Goal: Task Accomplishment & Management: Use online tool/utility

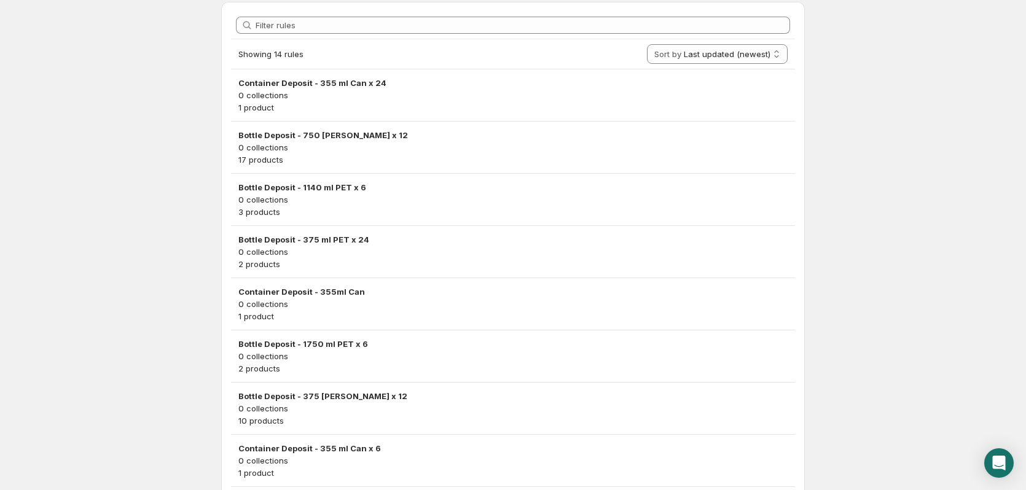
scroll to position [369, 0]
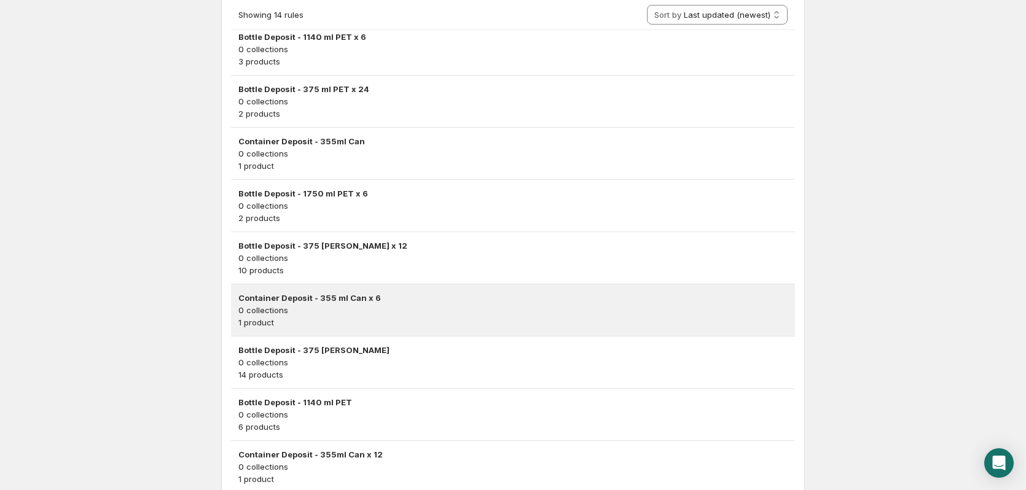
click at [314, 314] on p "0 collections" at bounding box center [512, 310] width 549 height 12
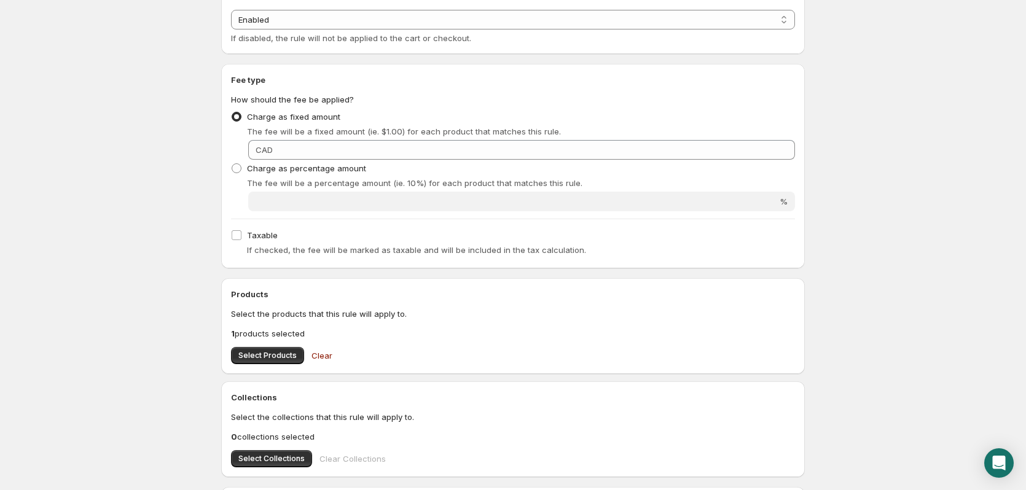
scroll to position [466, 0]
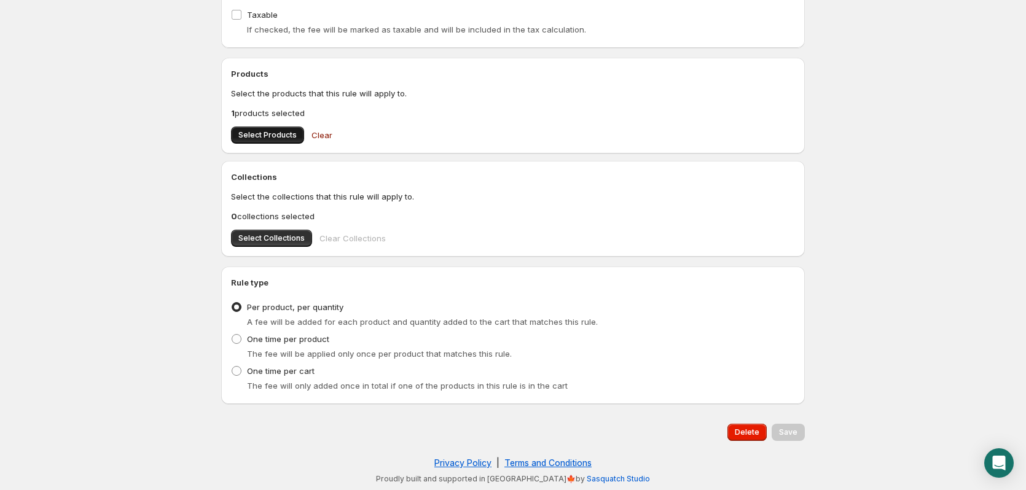
click at [244, 135] on span "Select Products" at bounding box center [267, 135] width 58 height 10
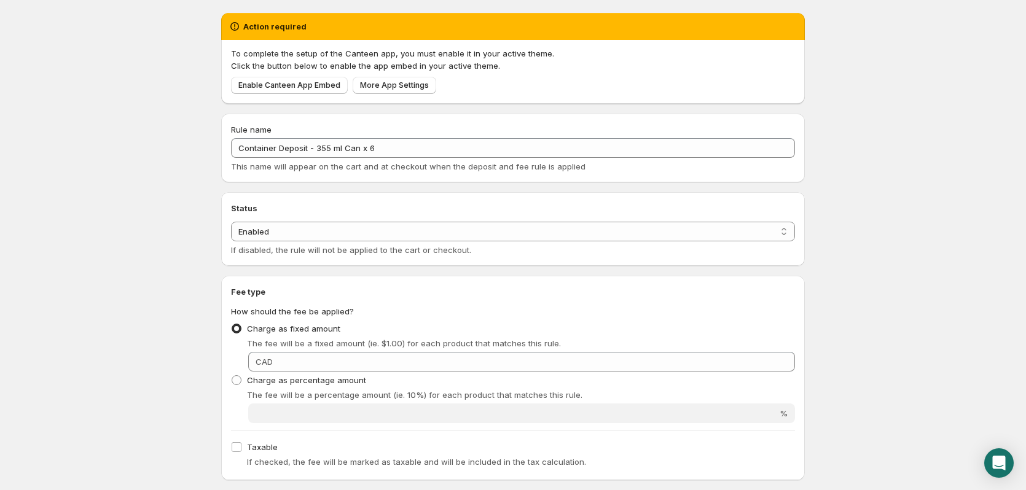
scroll to position [0, 0]
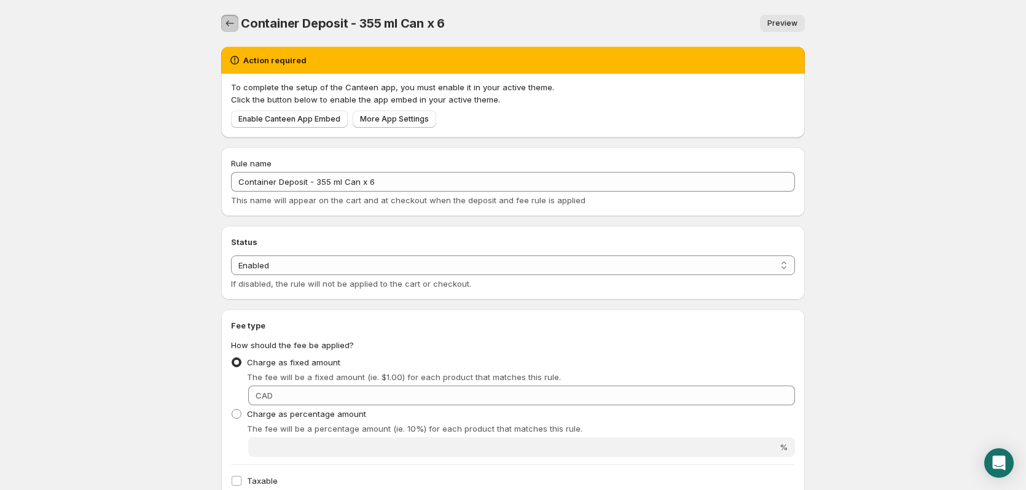
click at [233, 23] on icon "Settings" at bounding box center [230, 23] width 12 height 12
click at [560, 114] on div "Enable Canteen App Embed More App Settings" at bounding box center [510, 117] width 569 height 22
click at [946, 100] on body "Home Help Container Deposit - 355 ml Can x 6. This page is ready Container Depo…" at bounding box center [513, 245] width 1026 height 490
click at [327, 264] on select "Enabled Disabled" at bounding box center [513, 265] width 564 height 20
click at [117, 221] on body "Home Help Container Deposit - 355 ml Can x 6. This page is ready Container Depo…" at bounding box center [513, 245] width 1026 height 490
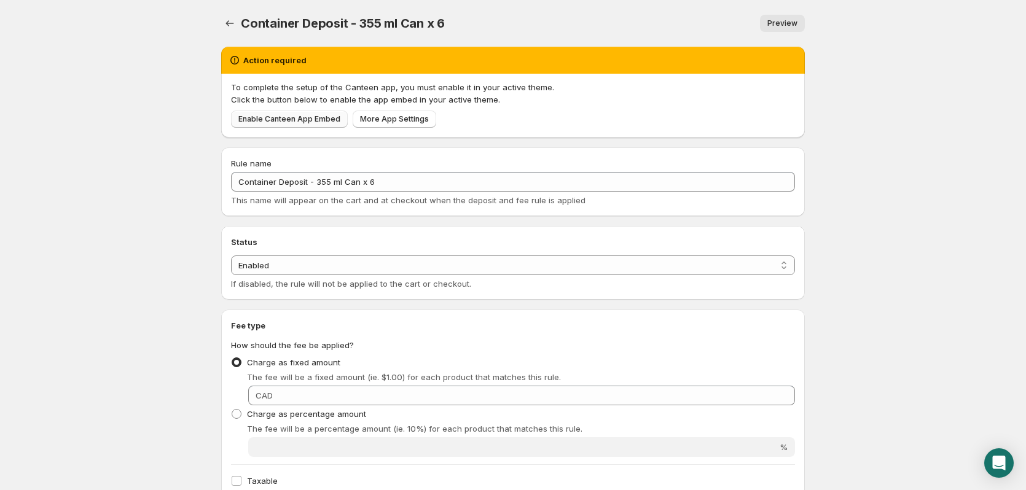
click at [270, 125] on link "Enable Canteen App Embed" at bounding box center [289, 119] width 117 height 17
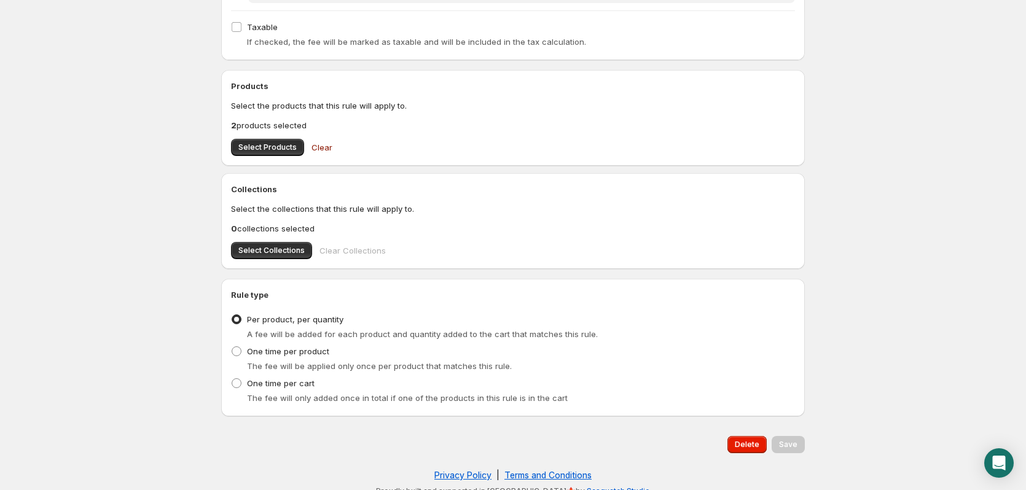
scroll to position [466, 0]
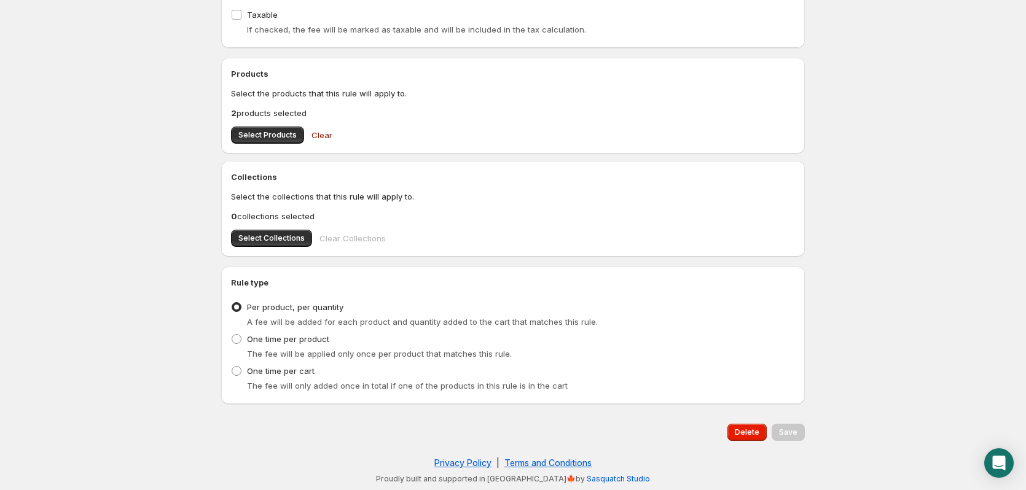
click at [746, 354] on div "The fee will be applied only once per product that matches this rule." at bounding box center [521, 354] width 548 height 12
drag, startPoint x: 914, startPoint y: 299, endPoint x: 710, endPoint y: 251, distance: 209.6
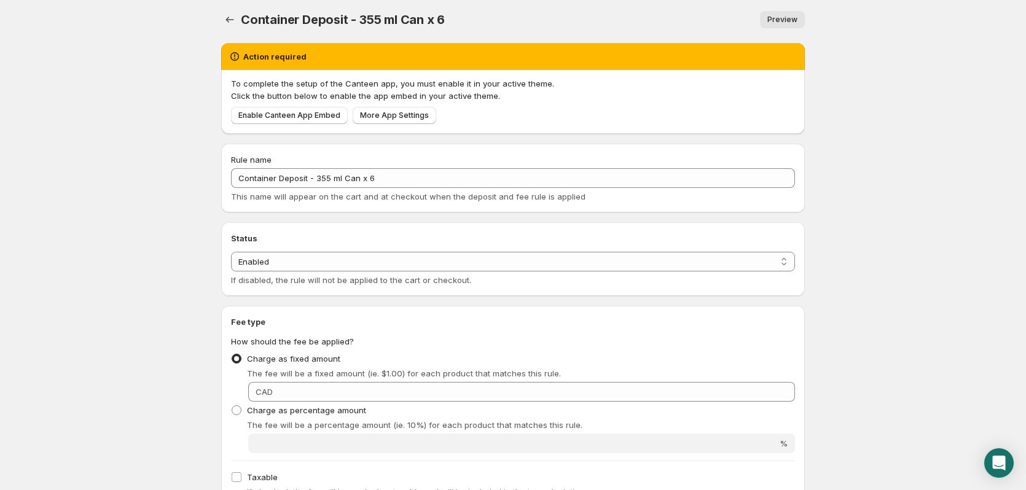
scroll to position [0, 0]
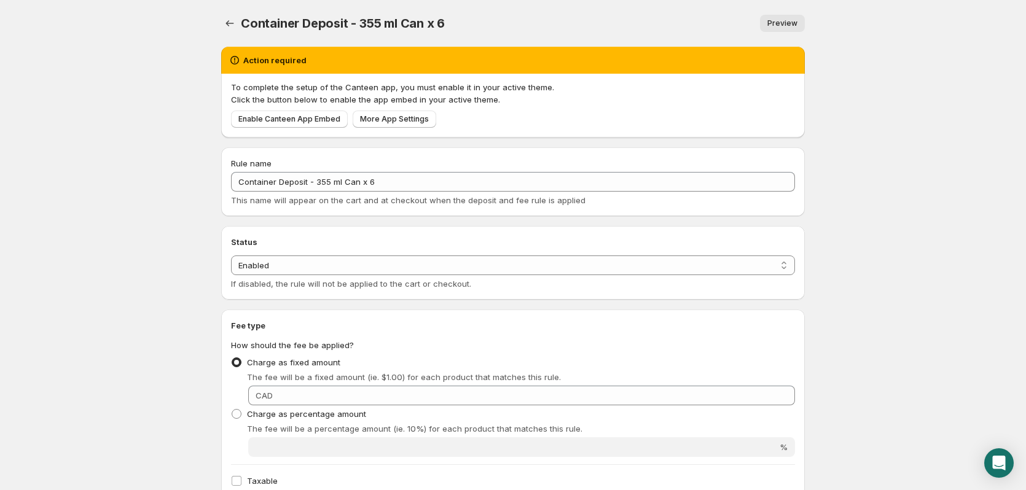
click at [152, 9] on body "Home Help Container Deposit - 355 ml Can x 6. This page is ready Container Depo…" at bounding box center [513, 245] width 1026 height 490
click at [605, 30] on div "Preview" at bounding box center [631, 23] width 345 height 17
click at [774, 28] on link "Preview" at bounding box center [782, 23] width 45 height 17
click at [232, 25] on icon "Settings" at bounding box center [230, 23] width 12 height 12
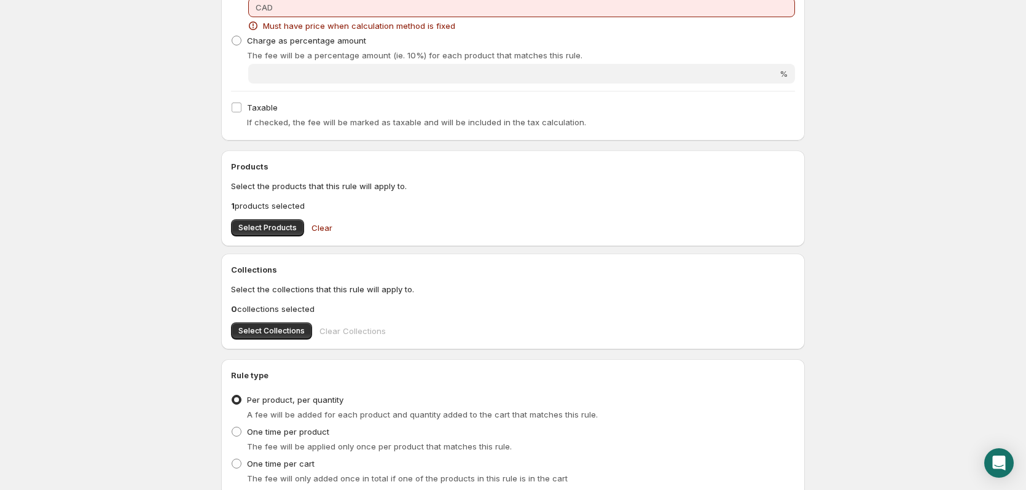
scroll to position [430, 0]
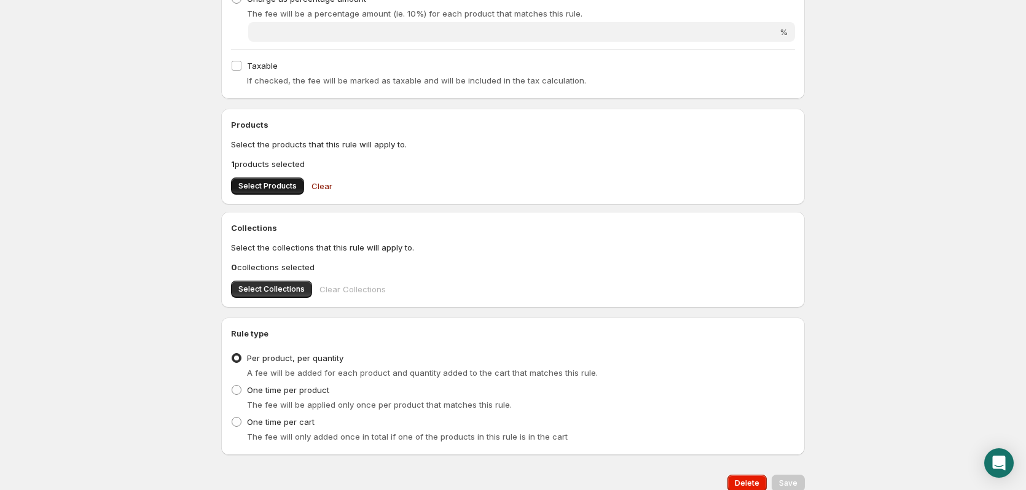
click at [250, 184] on span "Select Products" at bounding box center [267, 186] width 58 height 10
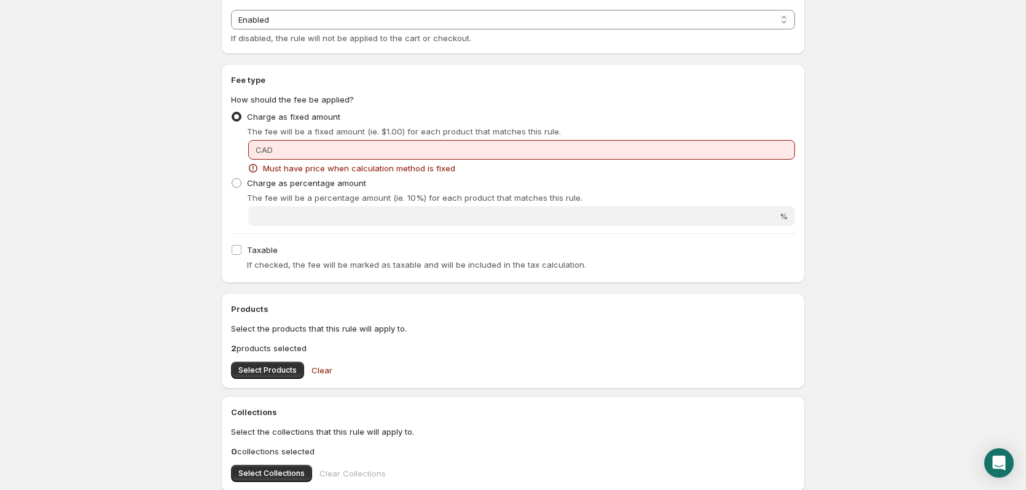
scroll to position [184, 0]
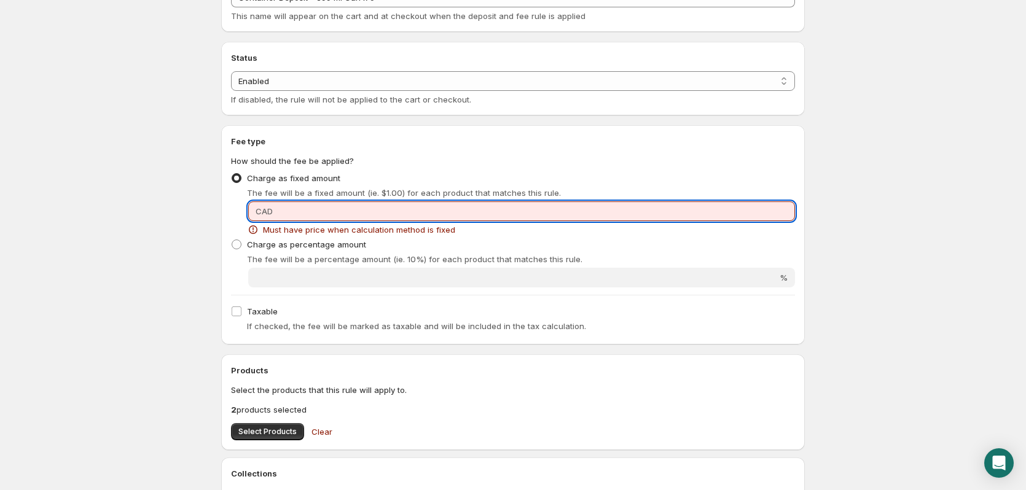
click at [301, 201] on input "Fixed amount" at bounding box center [535, 211] width 518 height 20
click at [260, 206] on span "CAD" at bounding box center [263, 211] width 17 height 10
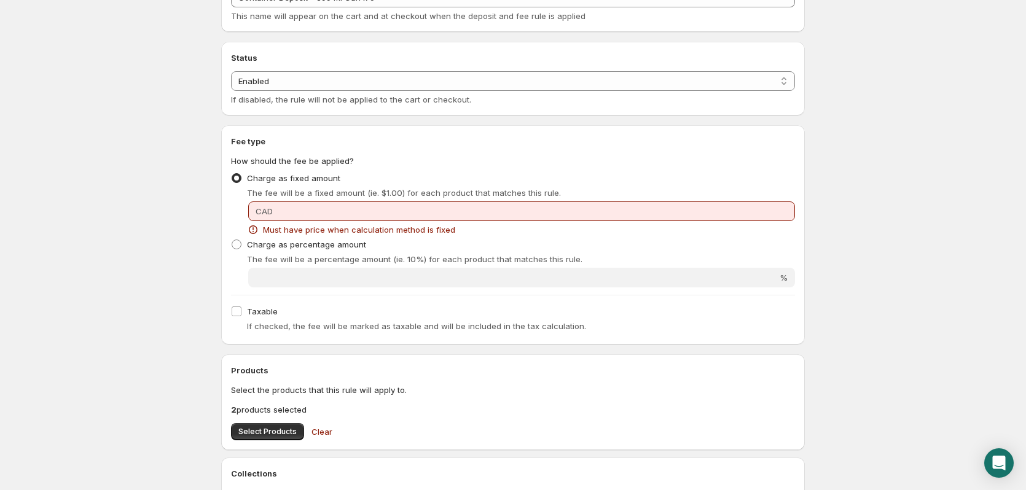
click at [263, 207] on span "CAD" at bounding box center [263, 211] width 17 height 10
click at [265, 214] on span "CAD" at bounding box center [263, 211] width 17 height 10
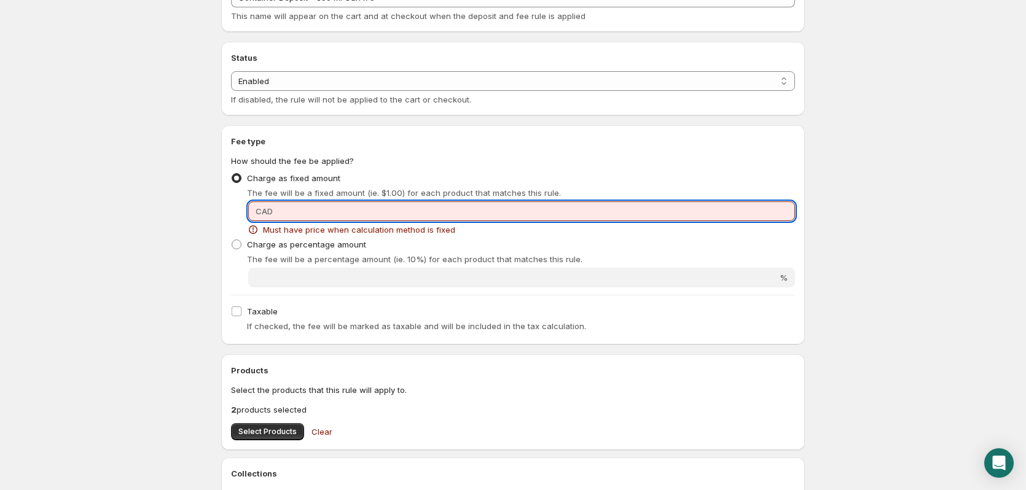
click at [631, 210] on input "Fixed amount" at bounding box center [535, 211] width 518 height 20
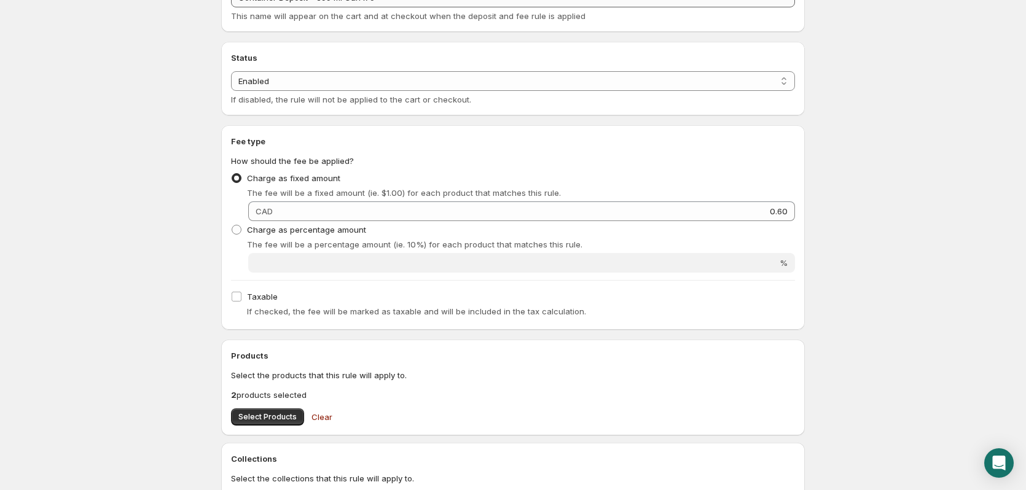
type input "0.6"
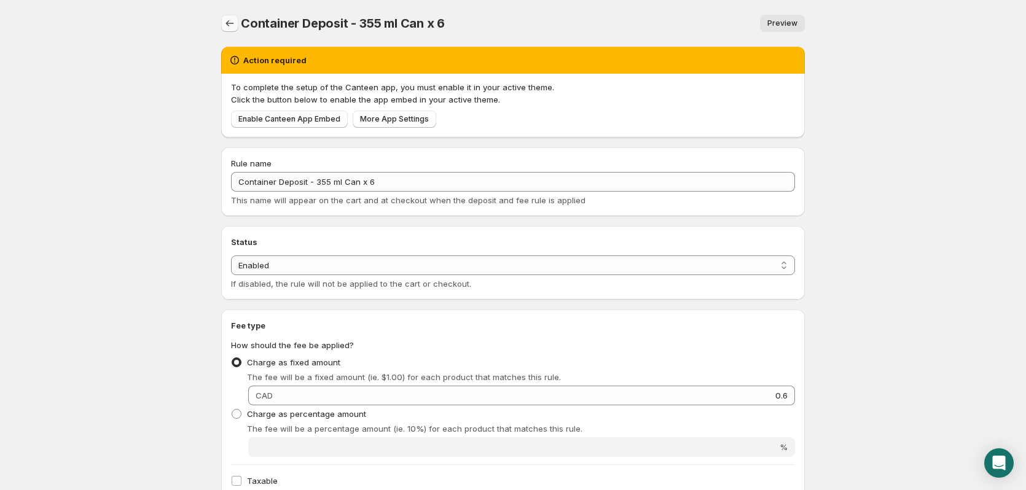
click at [228, 18] on icon "Settings" at bounding box center [230, 23] width 12 height 12
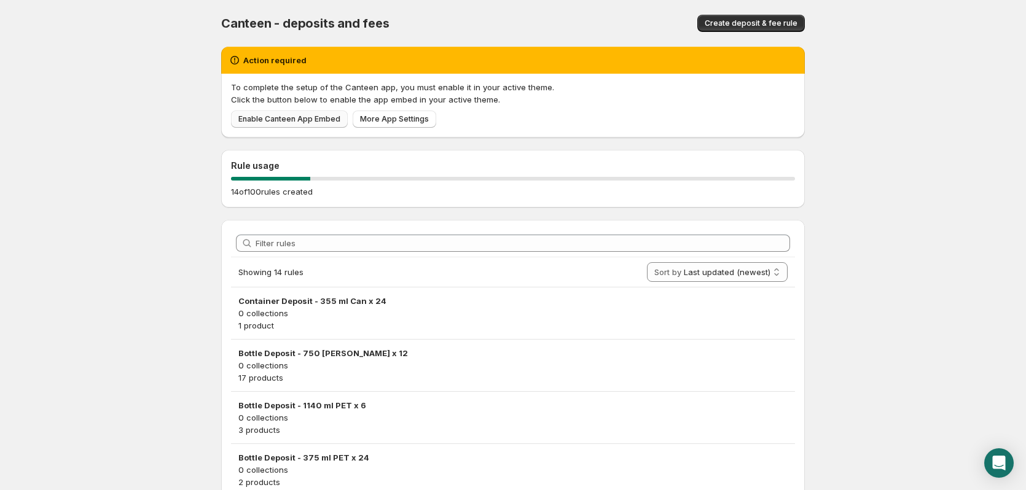
click at [295, 117] on span "Enable Canteen App Embed" at bounding box center [289, 119] width 102 height 10
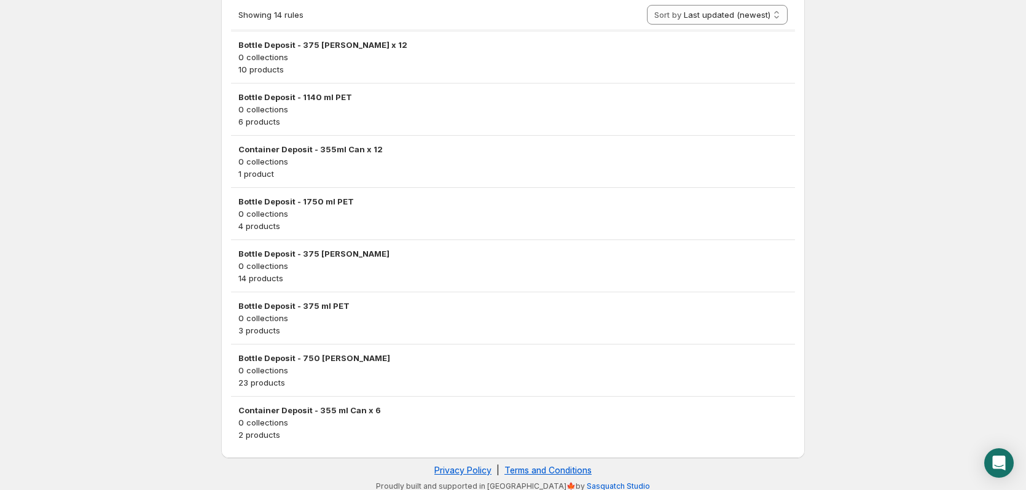
scroll to position [557, 0]
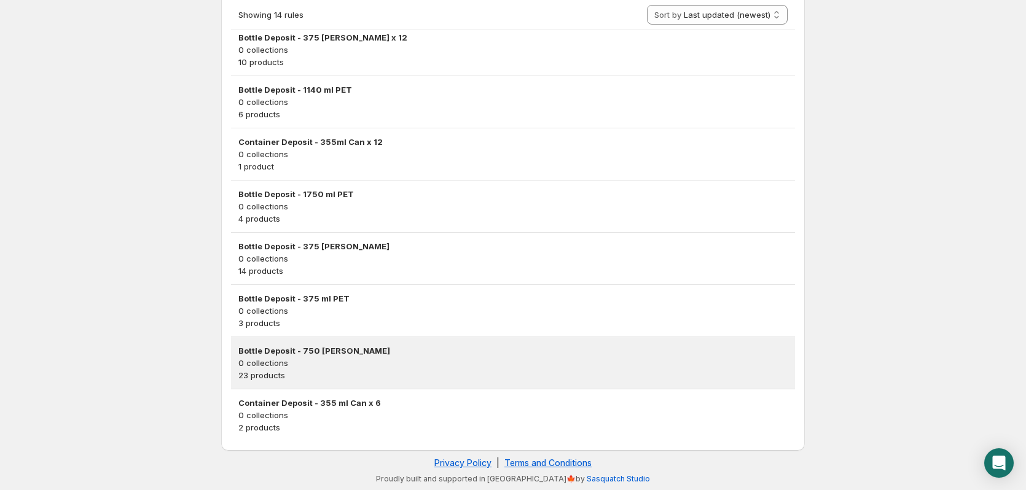
click at [331, 358] on p "0 collections" at bounding box center [512, 363] width 549 height 12
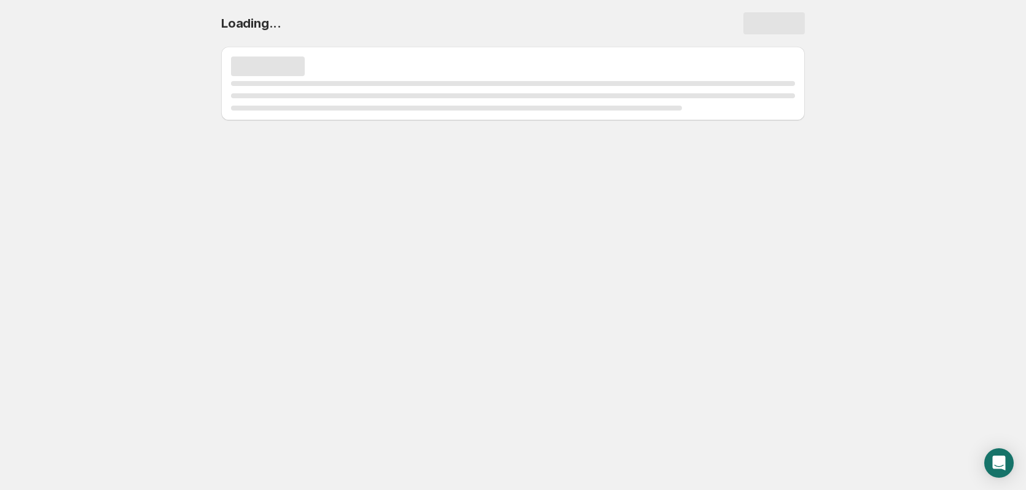
scroll to position [0, 0]
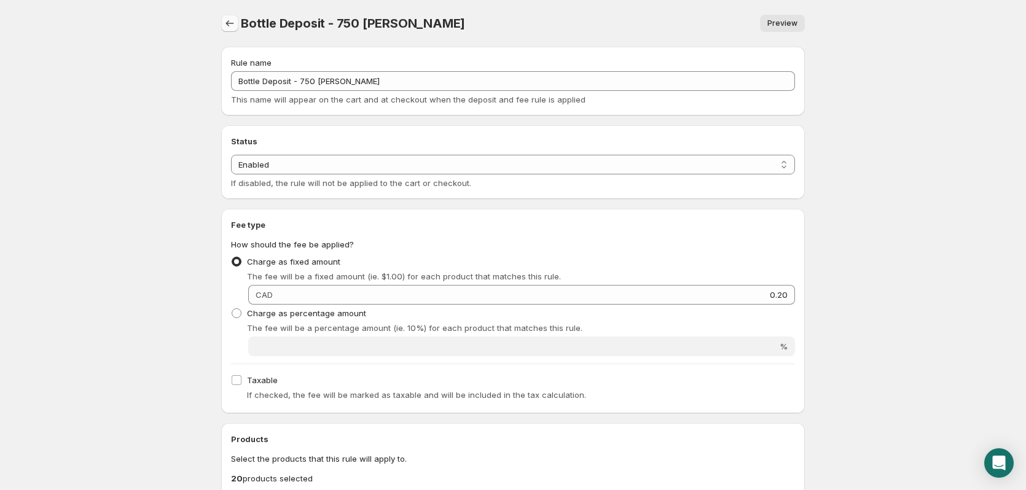
click at [227, 20] on icon "Settings" at bounding box center [230, 23] width 12 height 12
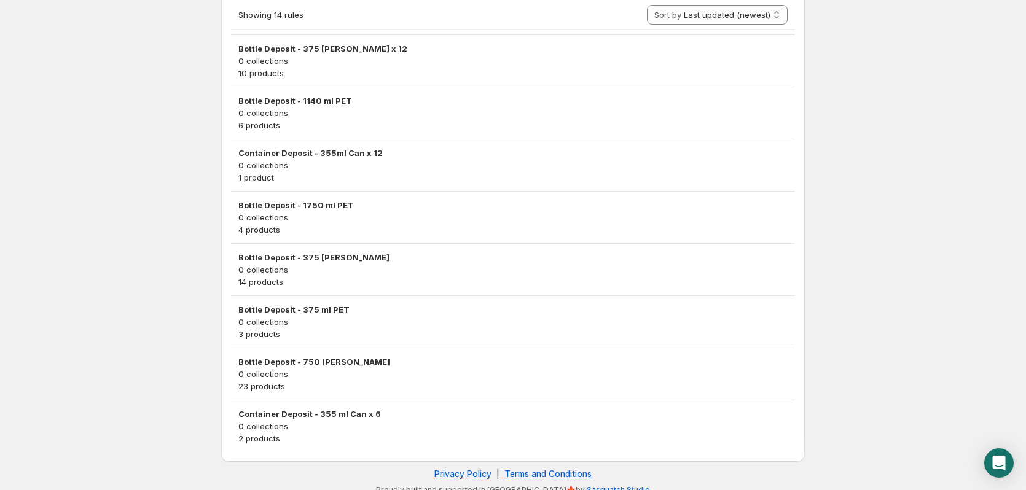
scroll to position [557, 0]
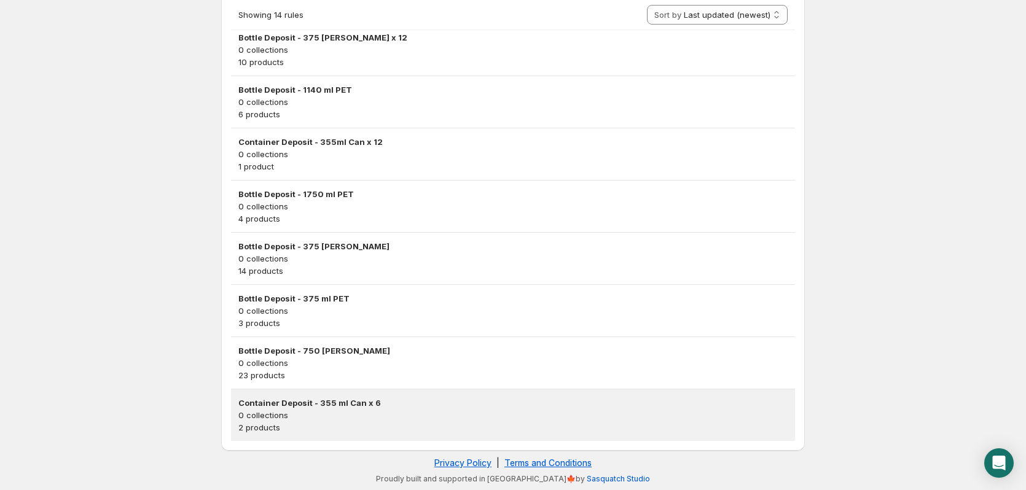
click at [342, 405] on h3 "Container Deposit - 355 ml Can x 6" at bounding box center [512, 403] width 549 height 12
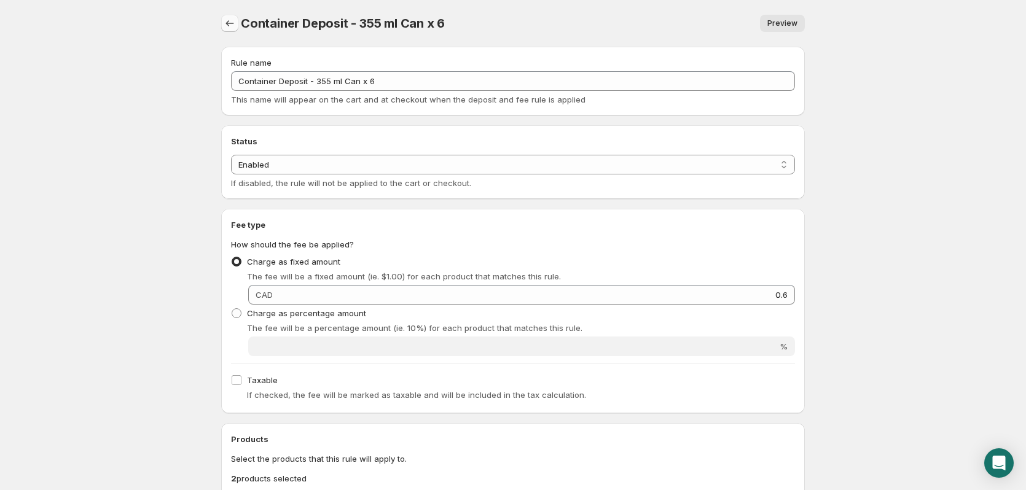
click at [236, 19] on button "Settings" at bounding box center [229, 23] width 17 height 17
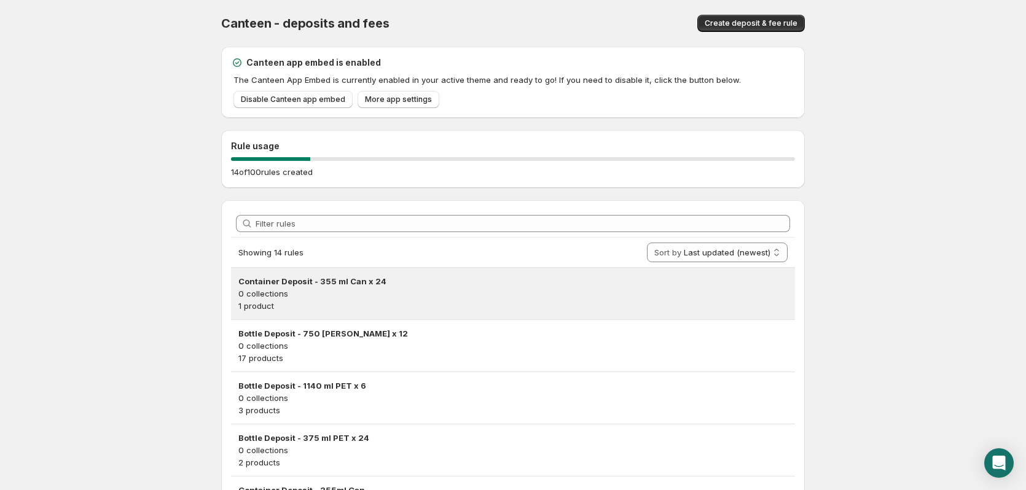
click at [440, 292] on p "0 collections" at bounding box center [512, 293] width 549 height 12
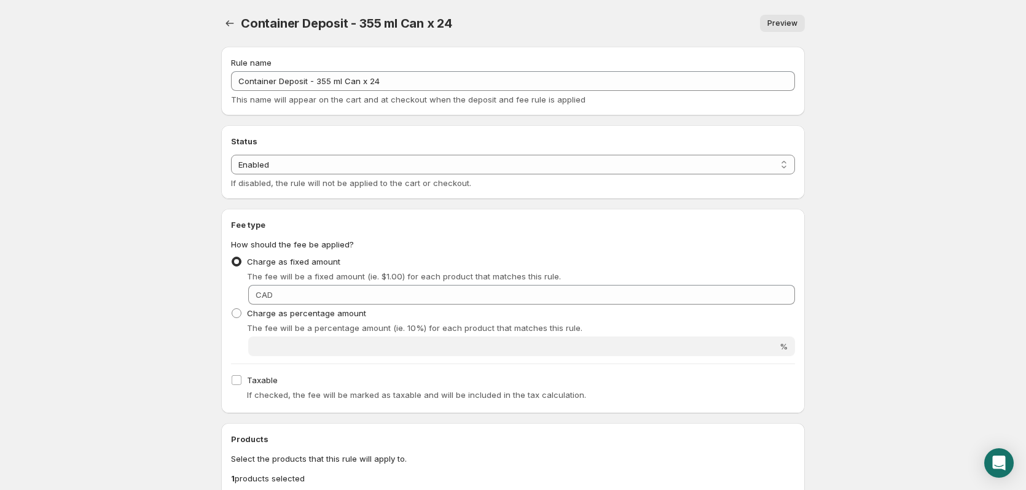
click at [106, 219] on body "Home Help Container Deposit - 355 ml Can x 24. This page is ready Container Dep…" at bounding box center [513, 245] width 1026 height 490
click at [225, 21] on icon "Settings" at bounding box center [230, 23] width 12 height 12
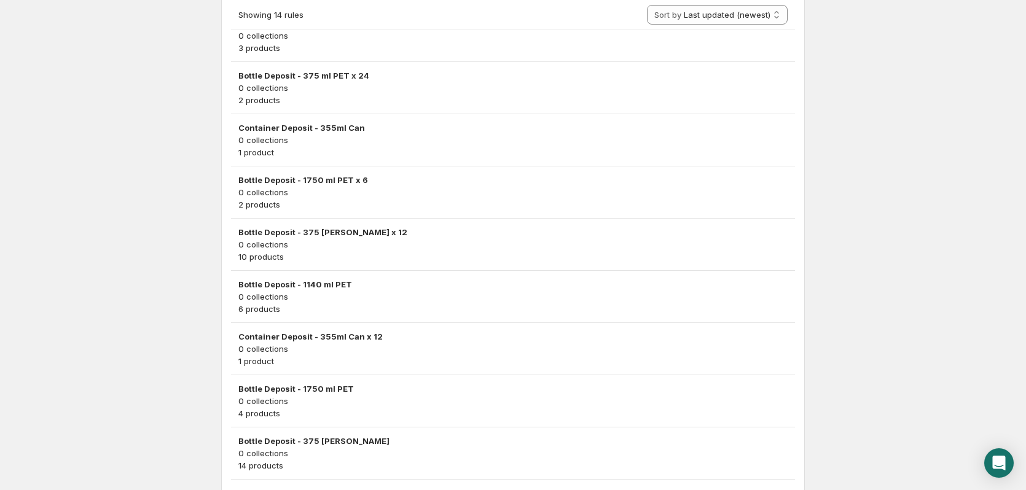
scroll to position [491, 0]
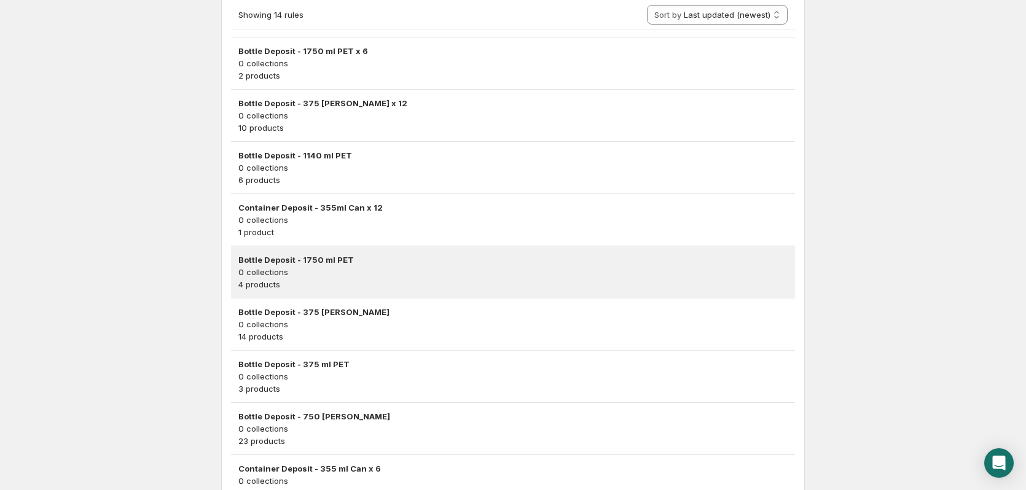
click at [369, 272] on p "0 collections" at bounding box center [512, 272] width 549 height 12
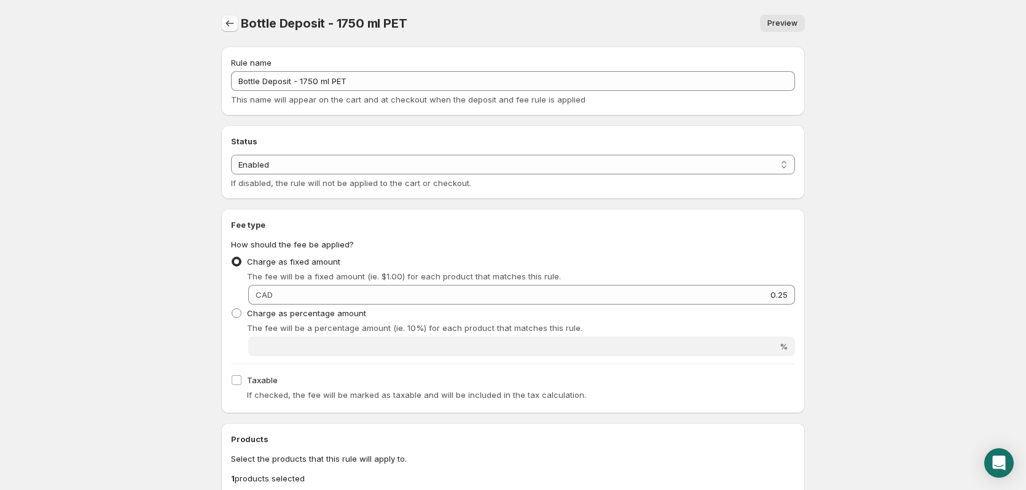
click at [233, 25] on icon "Settings" at bounding box center [230, 23] width 12 height 12
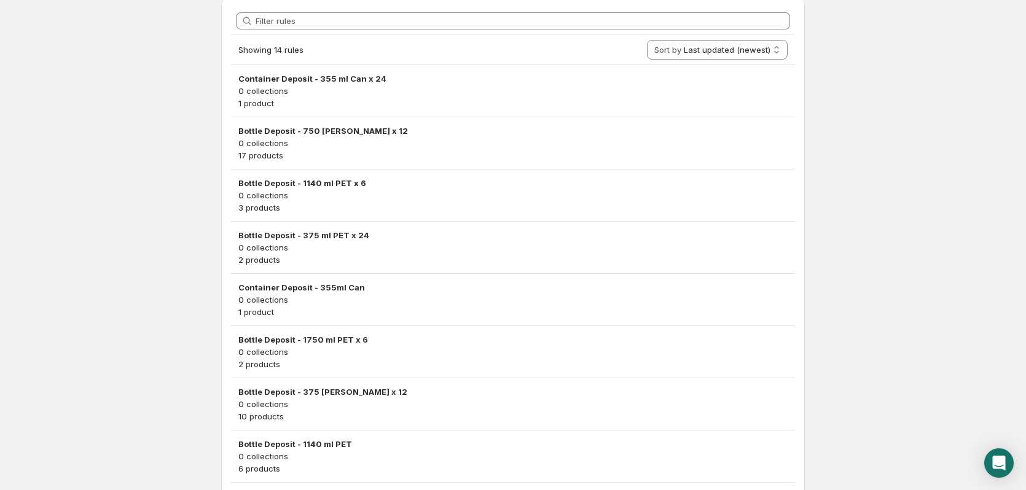
scroll to position [184, 0]
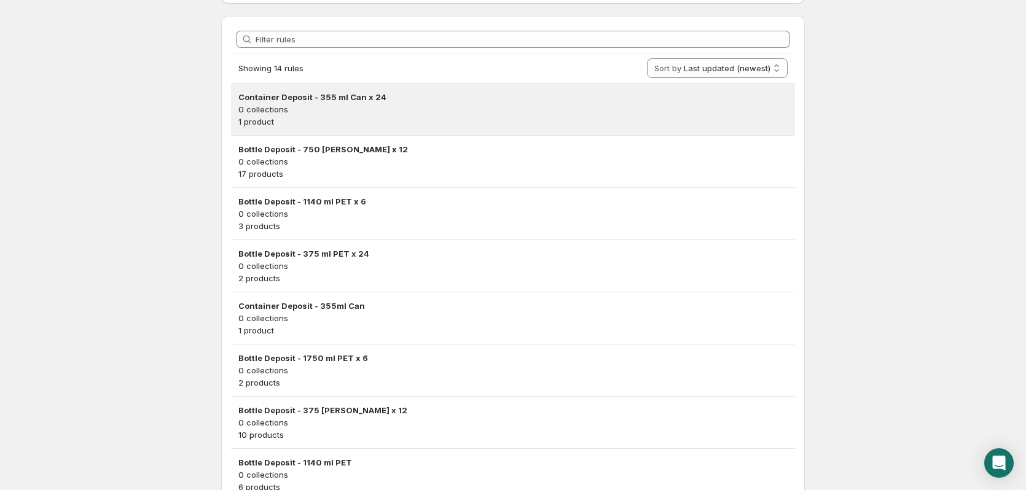
click at [399, 106] on p "0 collections" at bounding box center [512, 109] width 549 height 12
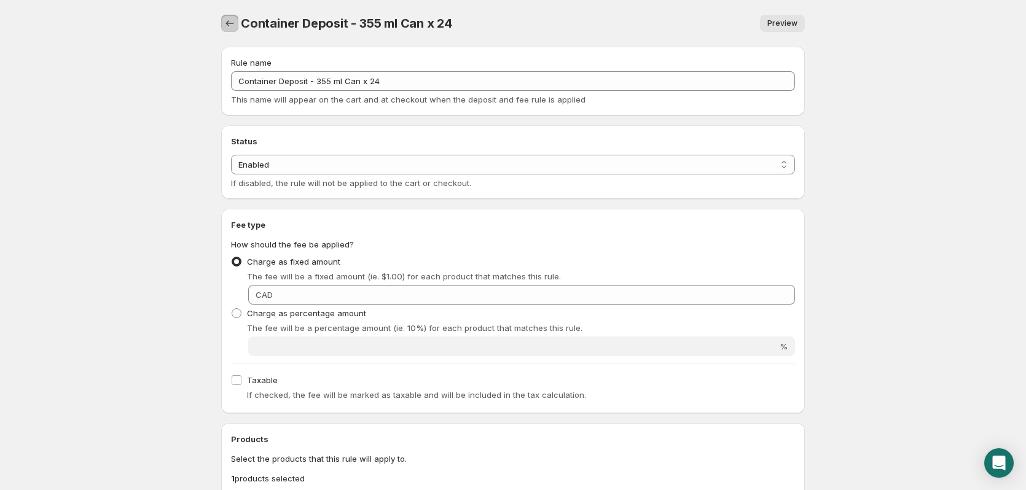
click at [236, 23] on button "Settings" at bounding box center [229, 23] width 17 height 17
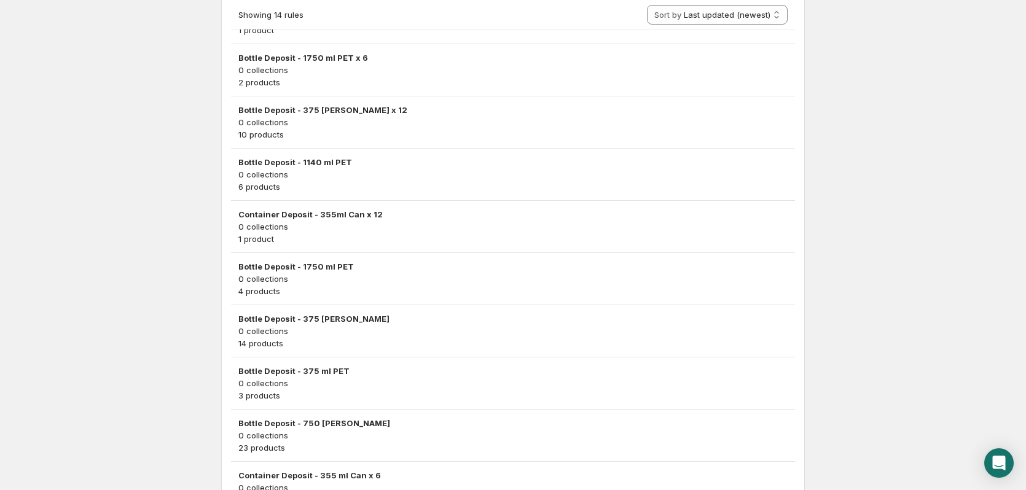
scroll to position [557, 0]
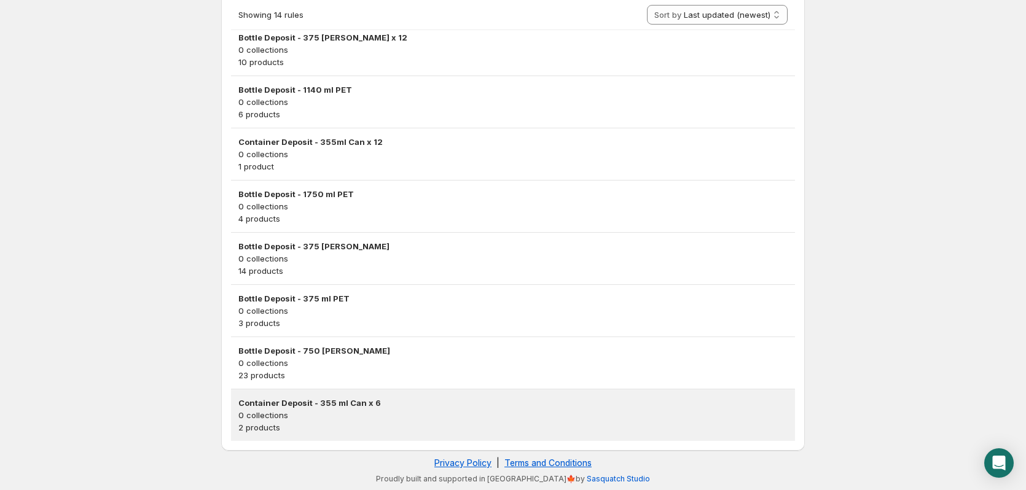
click at [303, 412] on p "0 collections" at bounding box center [512, 415] width 549 height 12
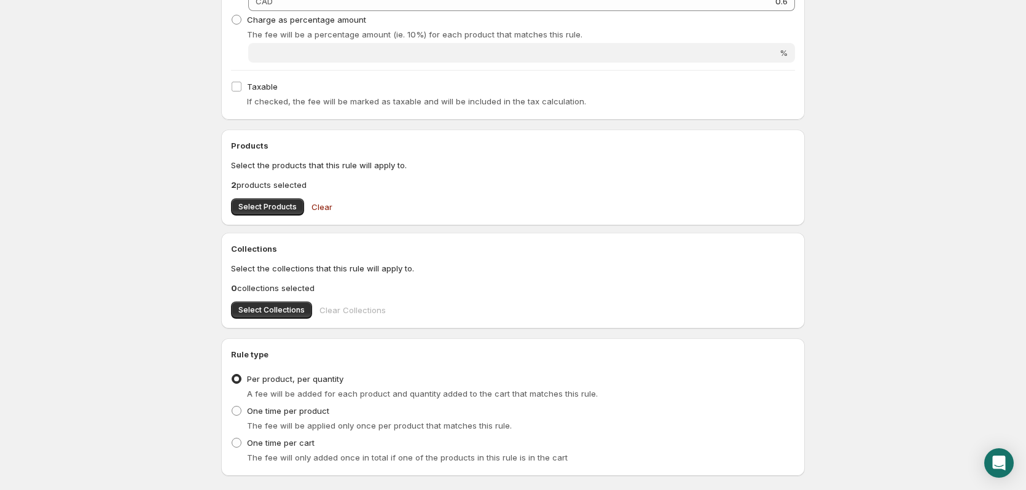
scroll to position [307, 0]
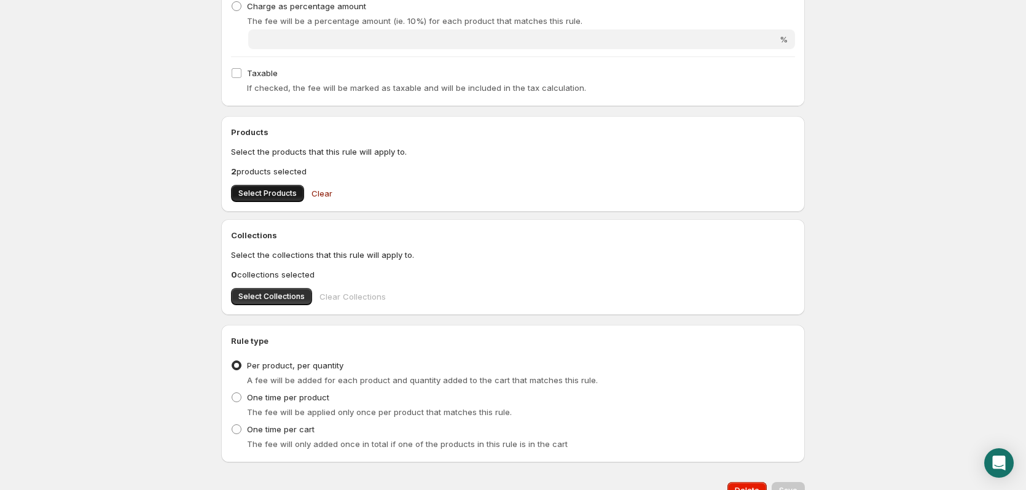
click at [296, 197] on button "Select Products" at bounding box center [267, 193] width 73 height 17
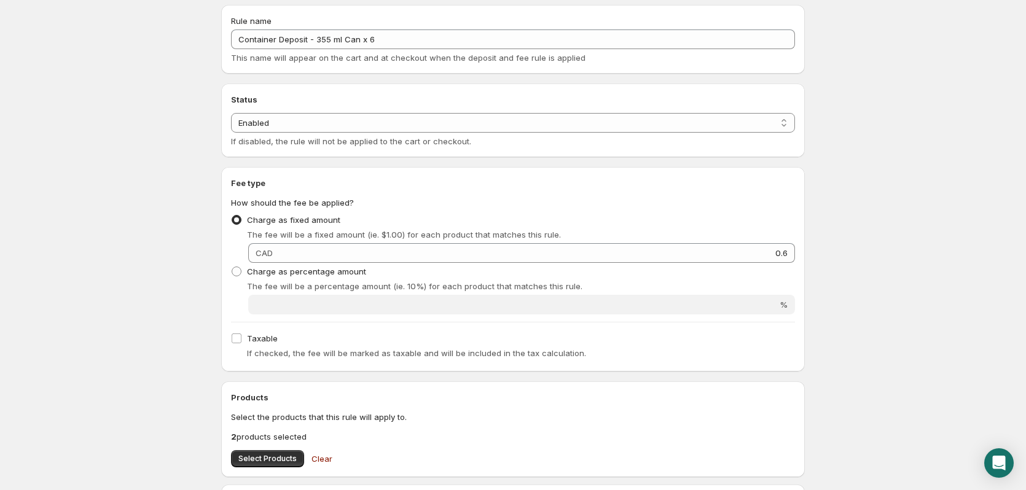
scroll to position [0, 0]
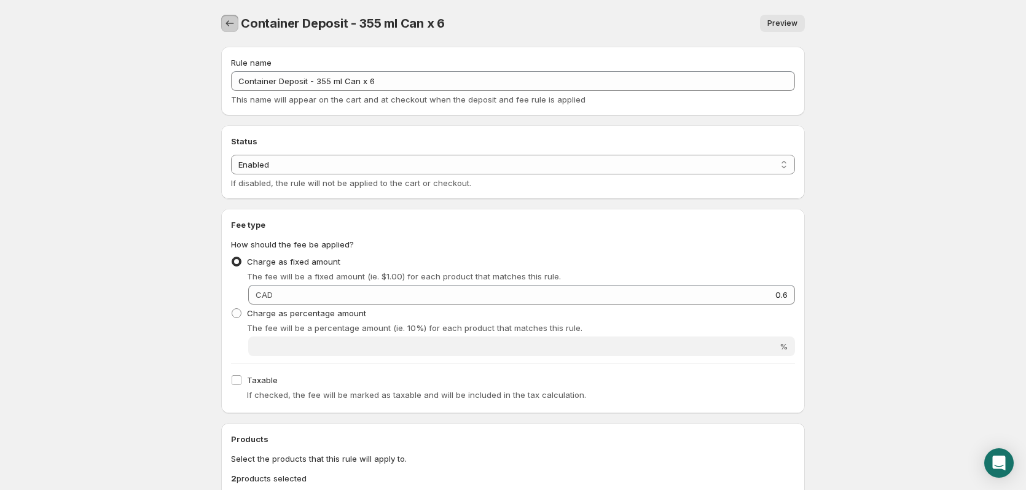
click at [224, 21] on icon "Settings" at bounding box center [230, 23] width 12 height 12
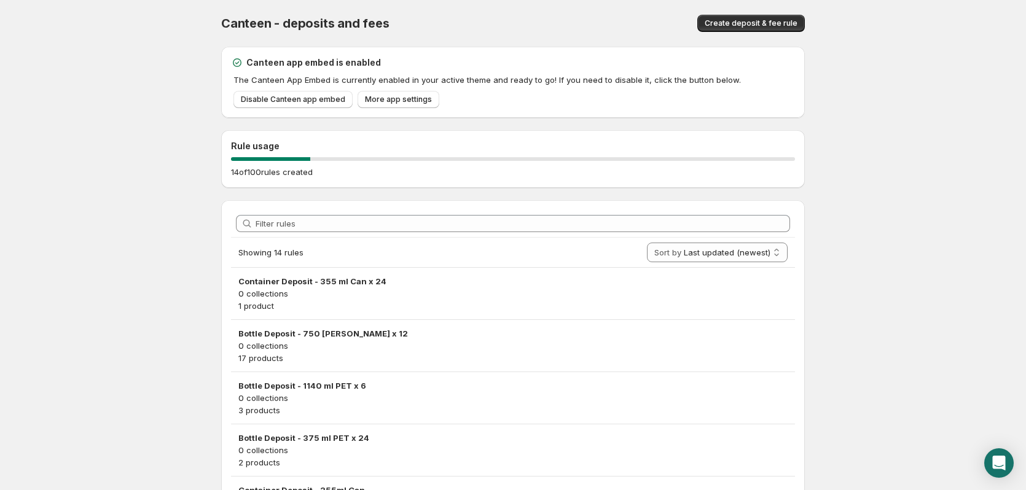
drag, startPoint x: 42, startPoint y: 81, endPoint x: 51, endPoint y: 23, distance: 58.4
click at [51, 23] on body "Home Help Canteen - deposits and fees. This page is ready Canteen - deposits an…" at bounding box center [513, 245] width 1026 height 490
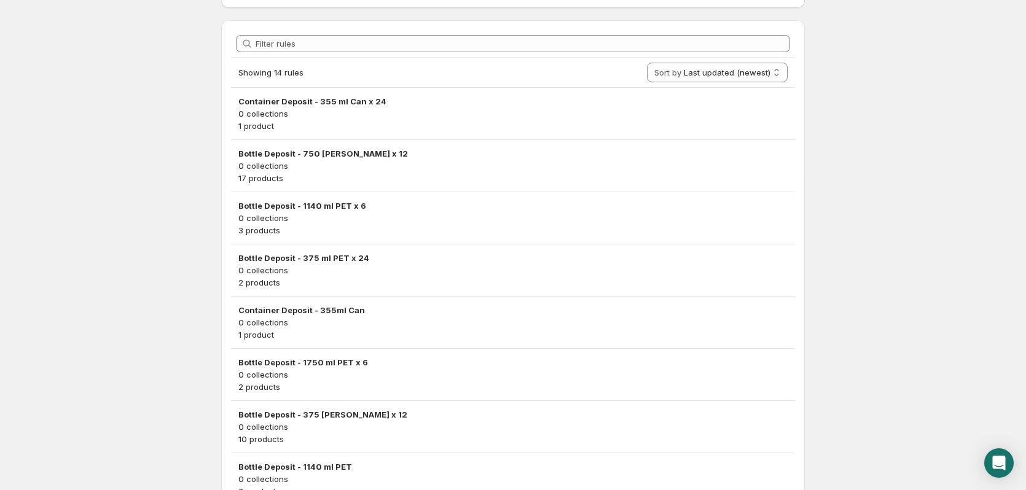
scroll to position [184, 0]
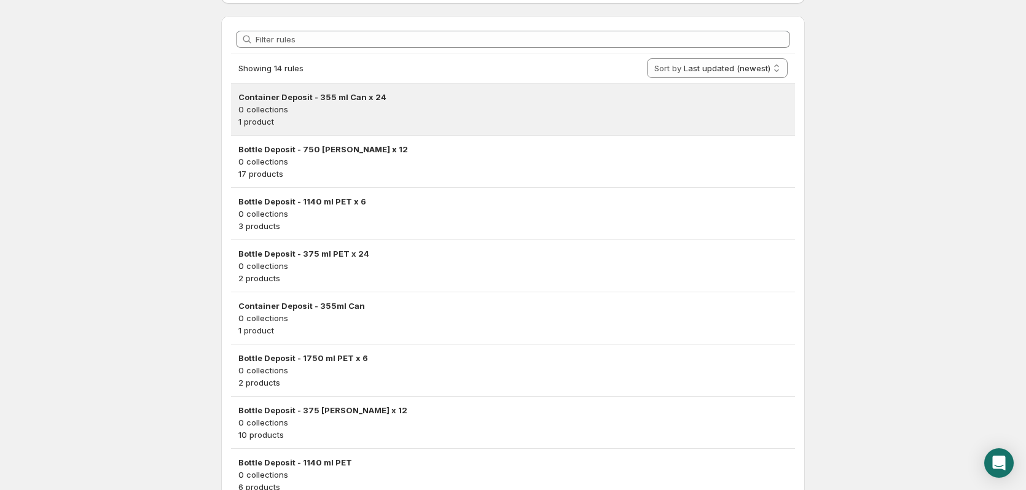
click at [311, 112] on p "0 collections" at bounding box center [512, 109] width 549 height 12
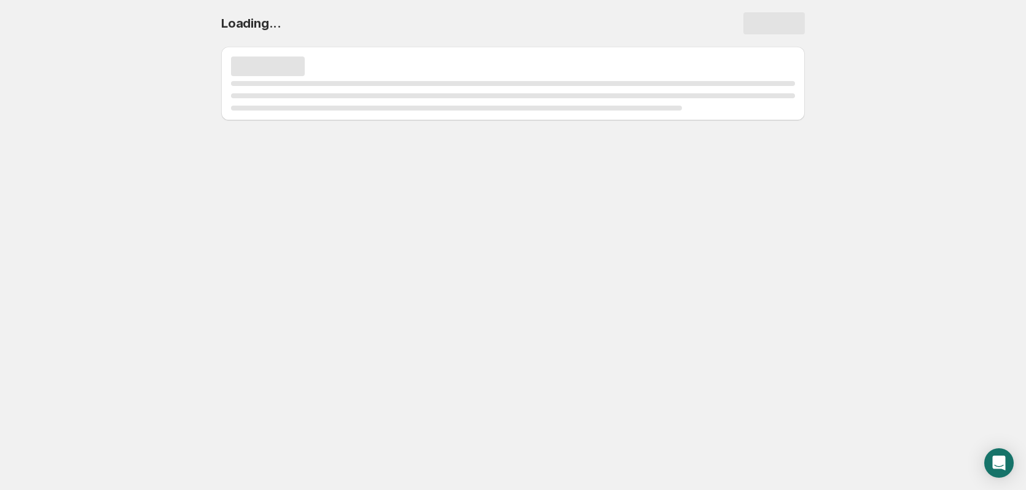
scroll to position [0, 0]
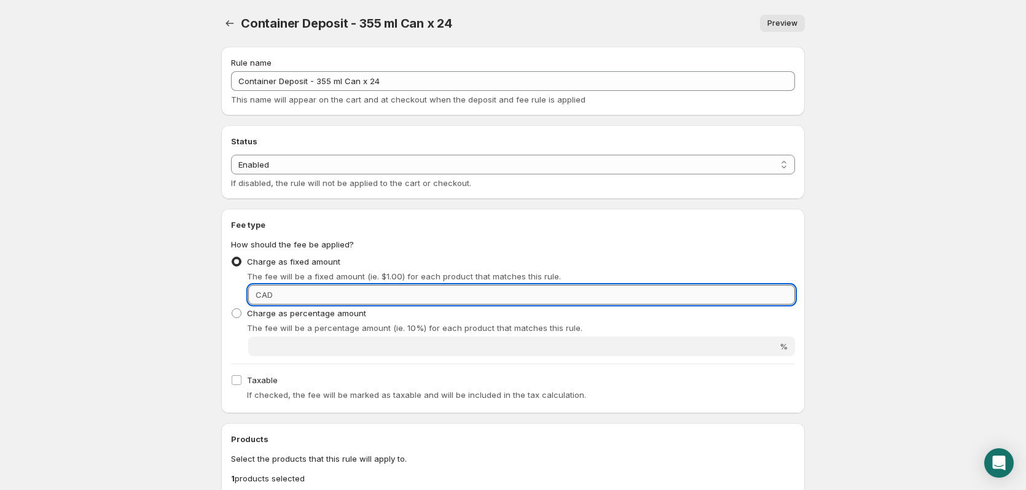
click at [437, 291] on input "Fixed amount" at bounding box center [535, 295] width 518 height 20
click at [881, 212] on body "Home Help Container Deposit - 355 ml Can x 24. This page is ready Container Dep…" at bounding box center [513, 245] width 1026 height 490
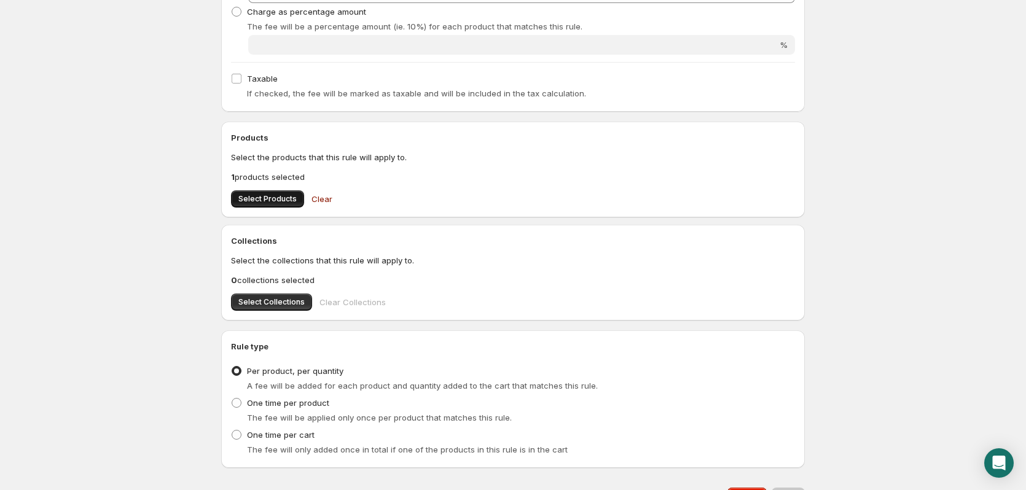
scroll to position [243, 0]
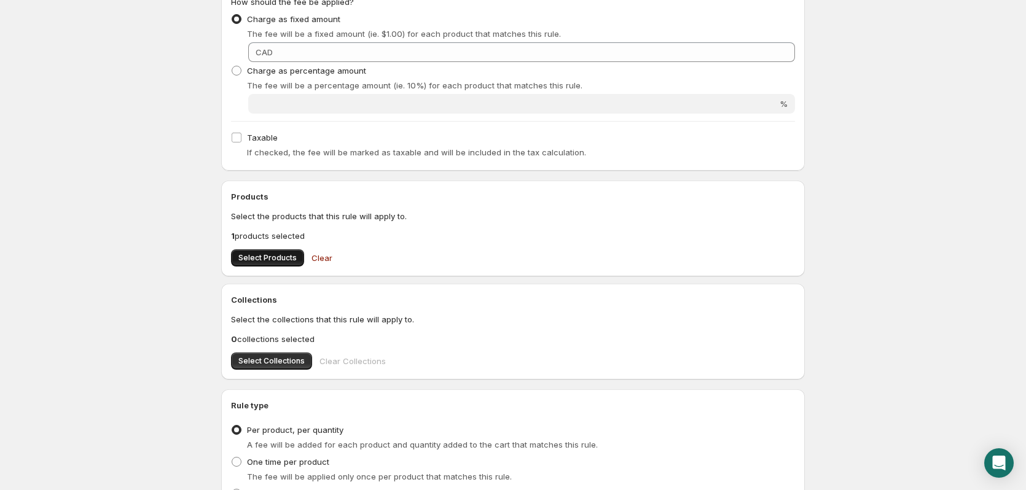
click at [245, 262] on span "Select Products" at bounding box center [267, 258] width 58 height 10
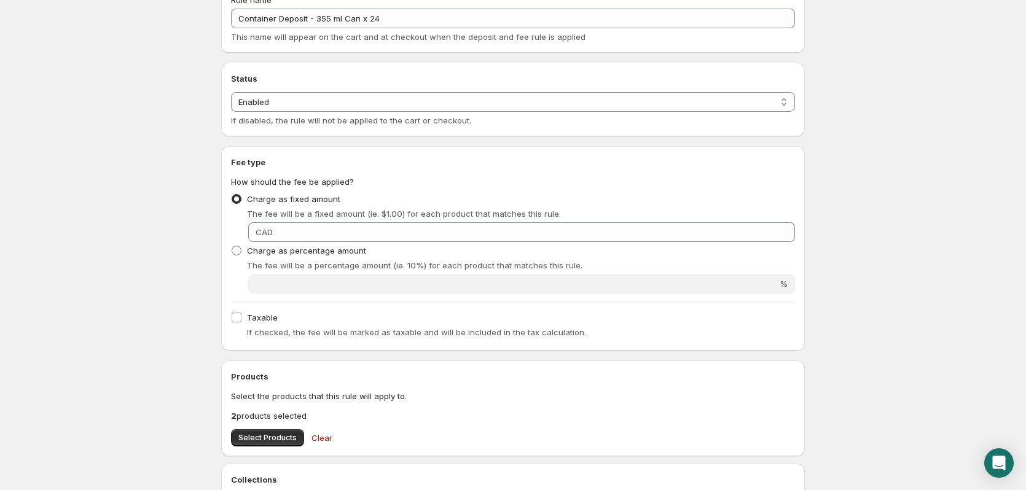
scroll to position [0, 0]
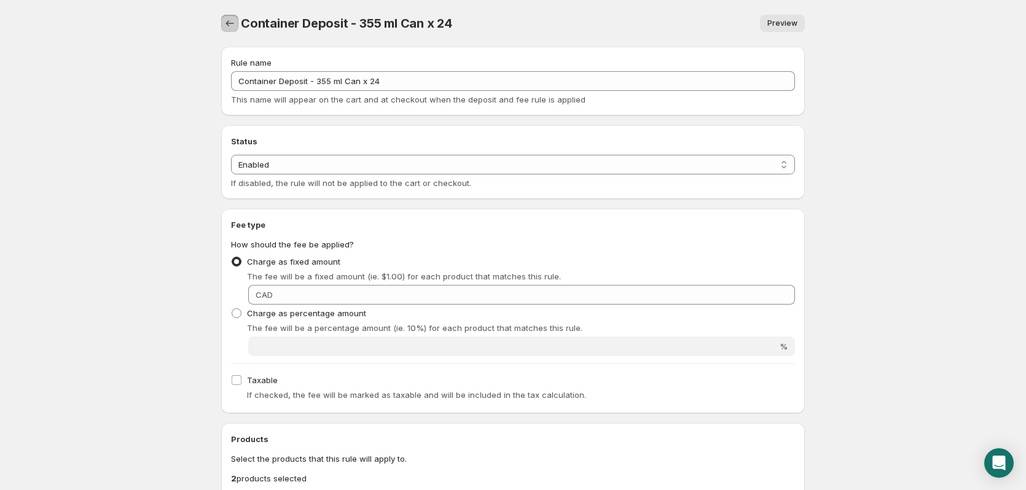
click at [224, 21] on icon "Settings" at bounding box center [230, 23] width 12 height 12
click at [151, 39] on body "Home Help Container Deposit - 355 ml Can x 24. This page is ready Container Dep…" at bounding box center [513, 245] width 1026 height 490
click at [914, 181] on body "Home Help Container Deposit - 355 ml Can x 24. This page is ready Container Dep…" at bounding box center [513, 245] width 1026 height 490
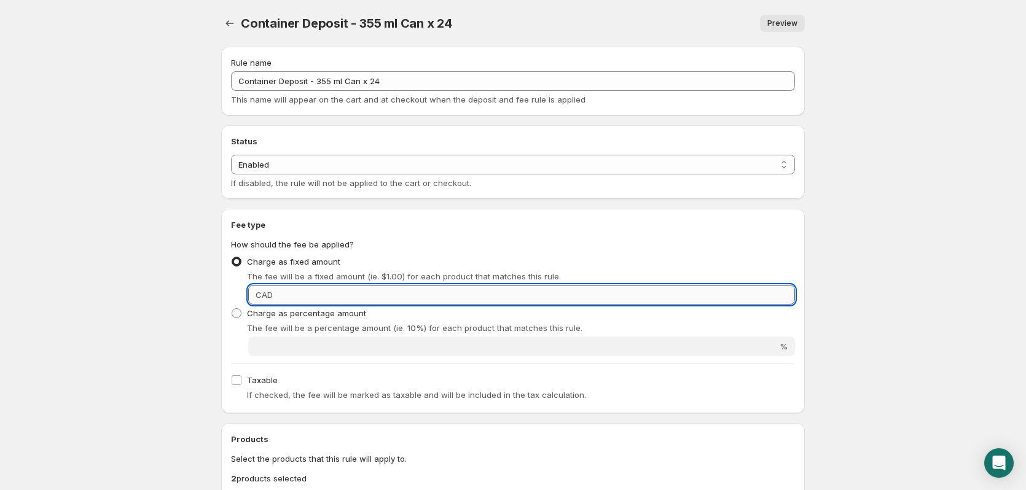
click at [777, 295] on input "Fixed amount" at bounding box center [535, 295] width 518 height 20
click at [894, 254] on body "Home Help Container Deposit - 355 ml Can x 24. This page is ready Container Dep…" at bounding box center [513, 245] width 1026 height 490
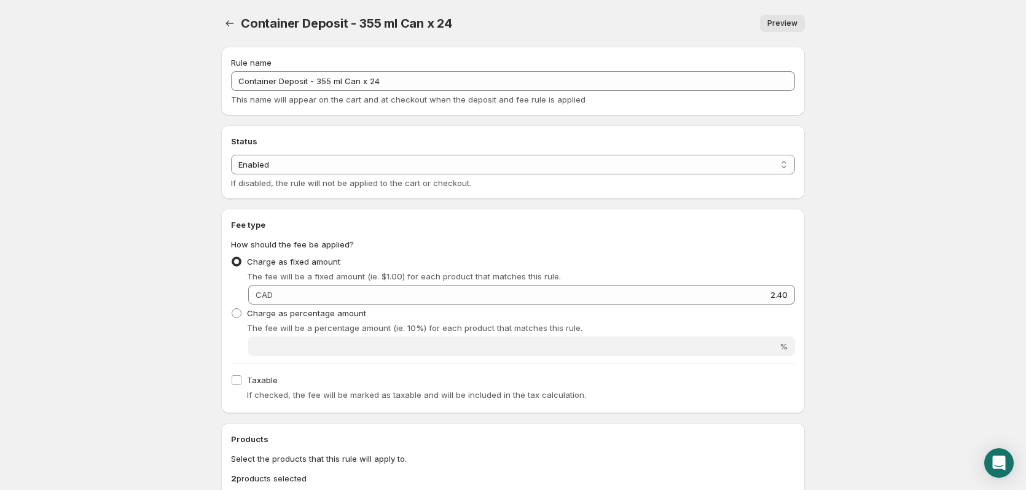
type input "2.4"
click at [228, 25] on icon "Settings" at bounding box center [230, 23] width 12 height 12
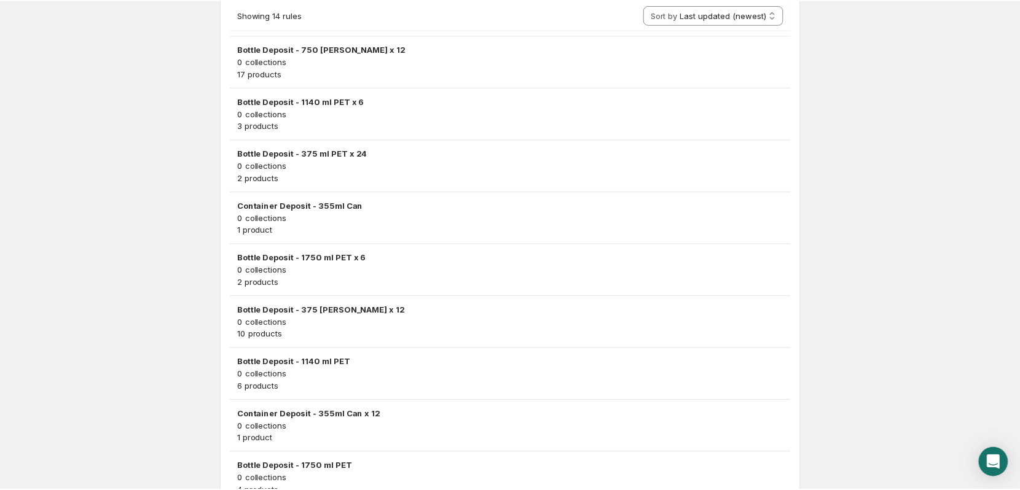
scroll to position [246, 0]
